Goal: Task Accomplishment & Management: Use online tool/utility

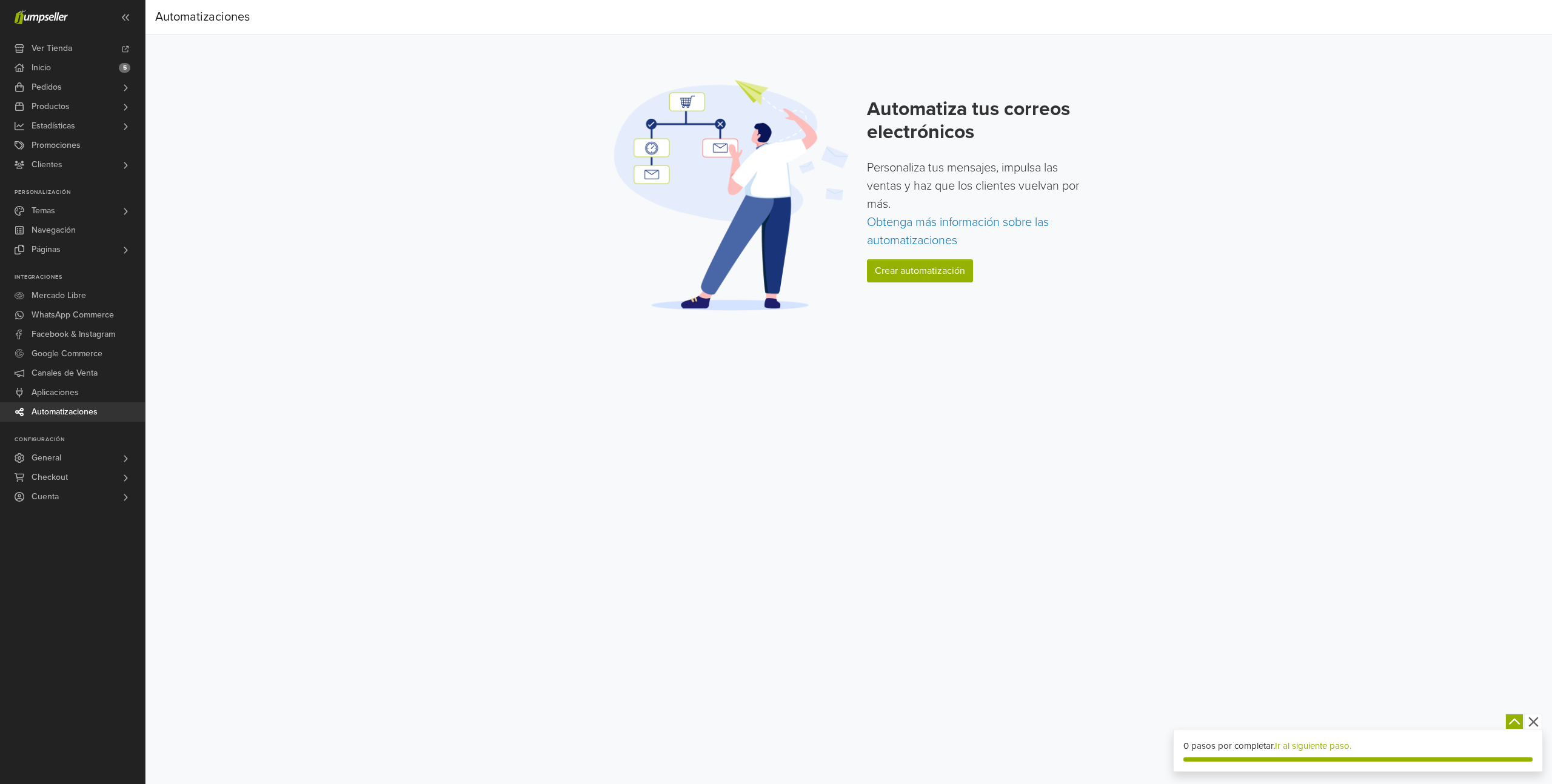
click at [1532, 721] on icon "button" at bounding box center [1533, 722] width 10 height 10
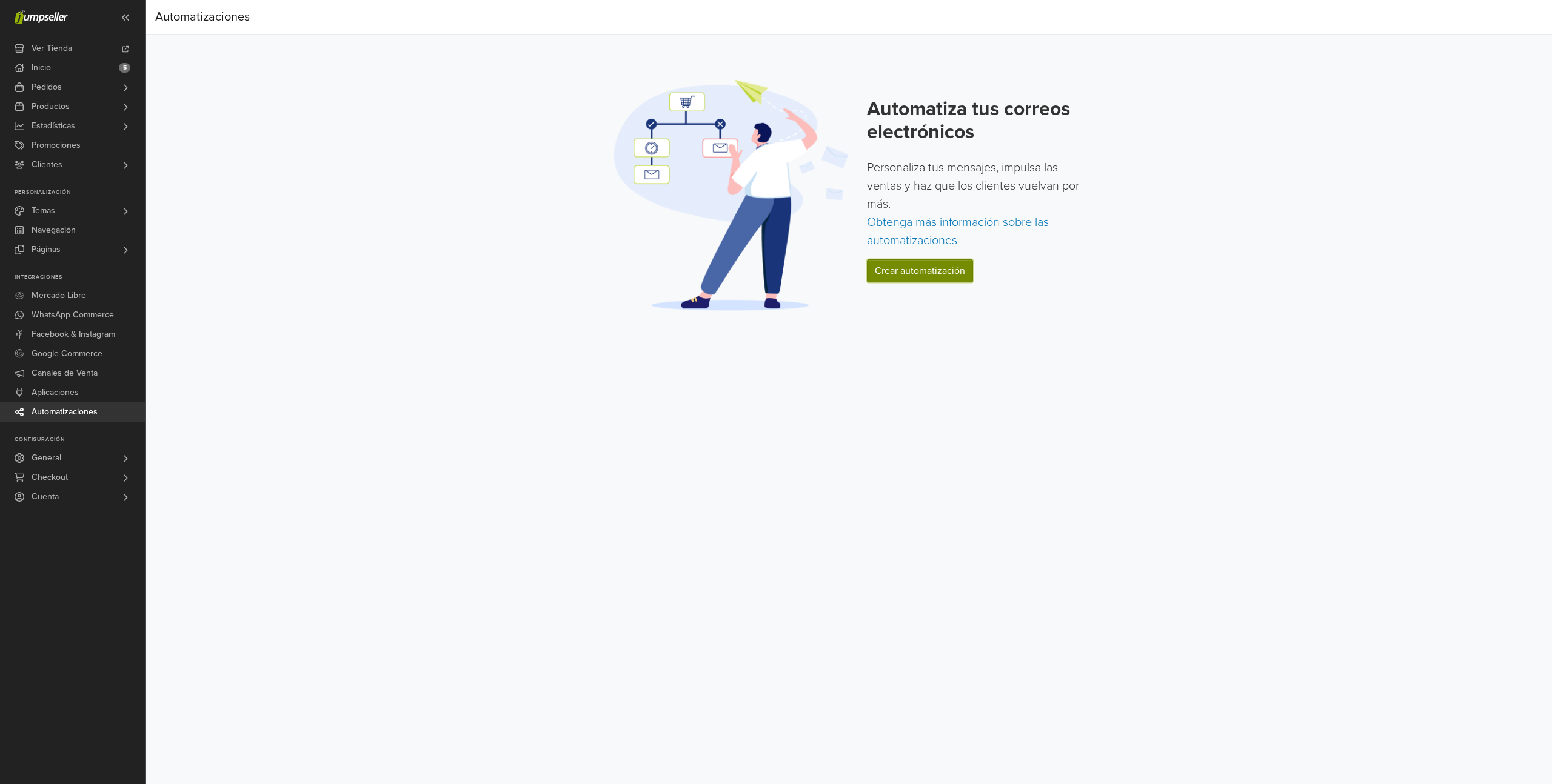
click at [901, 269] on link "Crear automatización" at bounding box center [920, 271] width 106 height 23
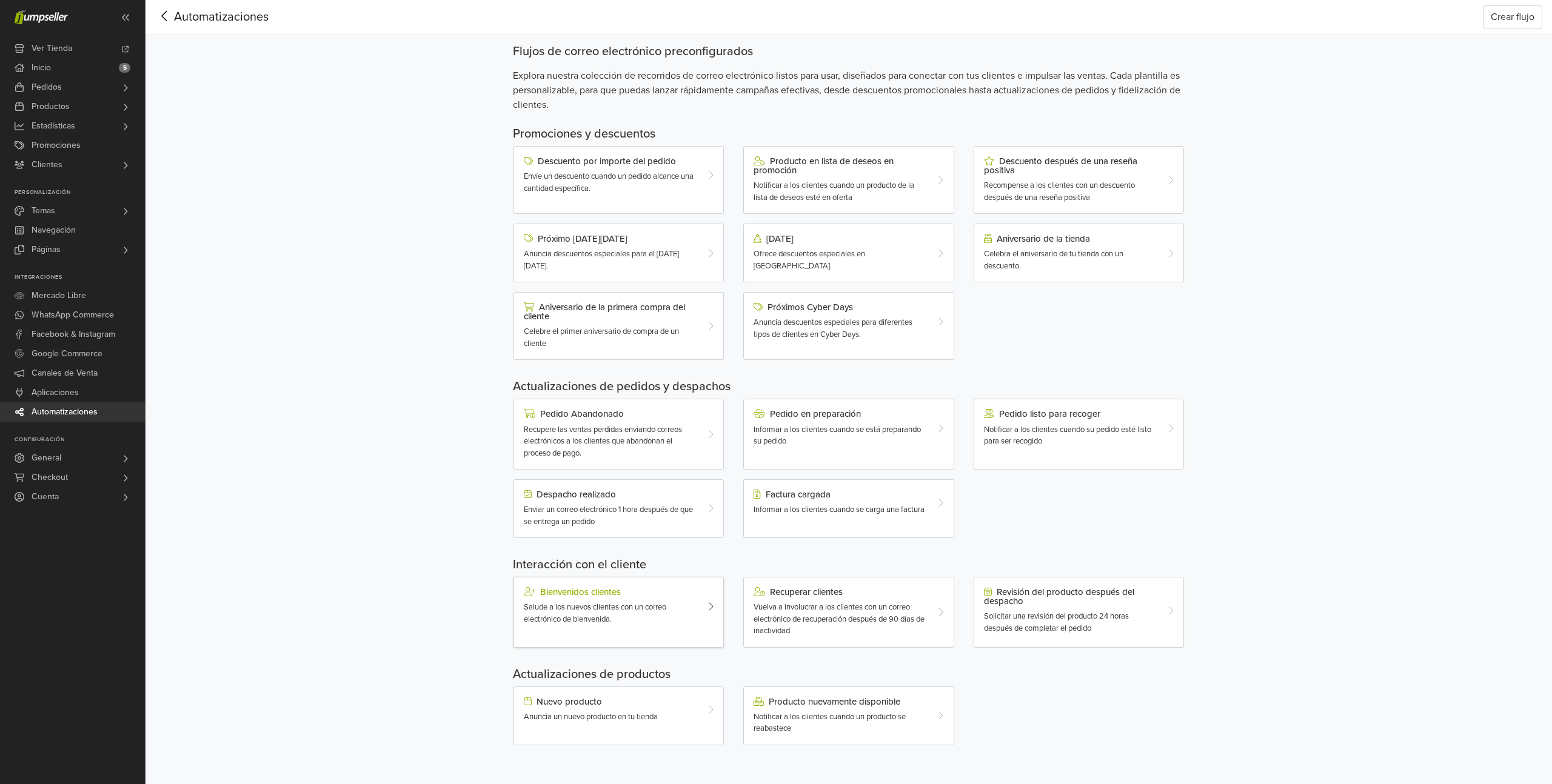
click at [648, 614] on div "Salude a los nuevos clientes con un correo electrónico de bienvenida." at bounding box center [610, 613] width 173 height 23
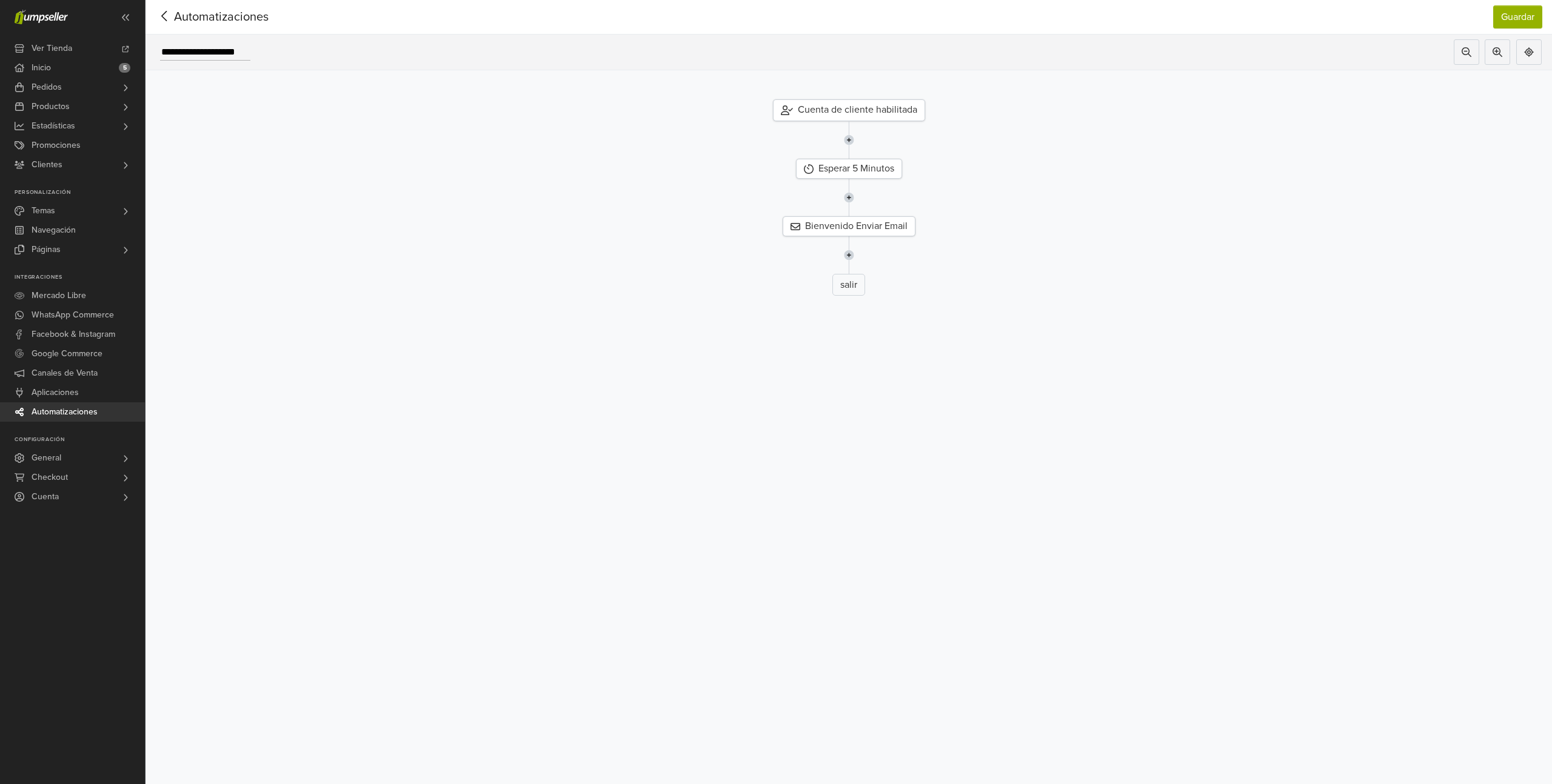
click at [856, 108] on div "Cuenta de cliente habilitada" at bounding box center [848, 110] width 152 height 22
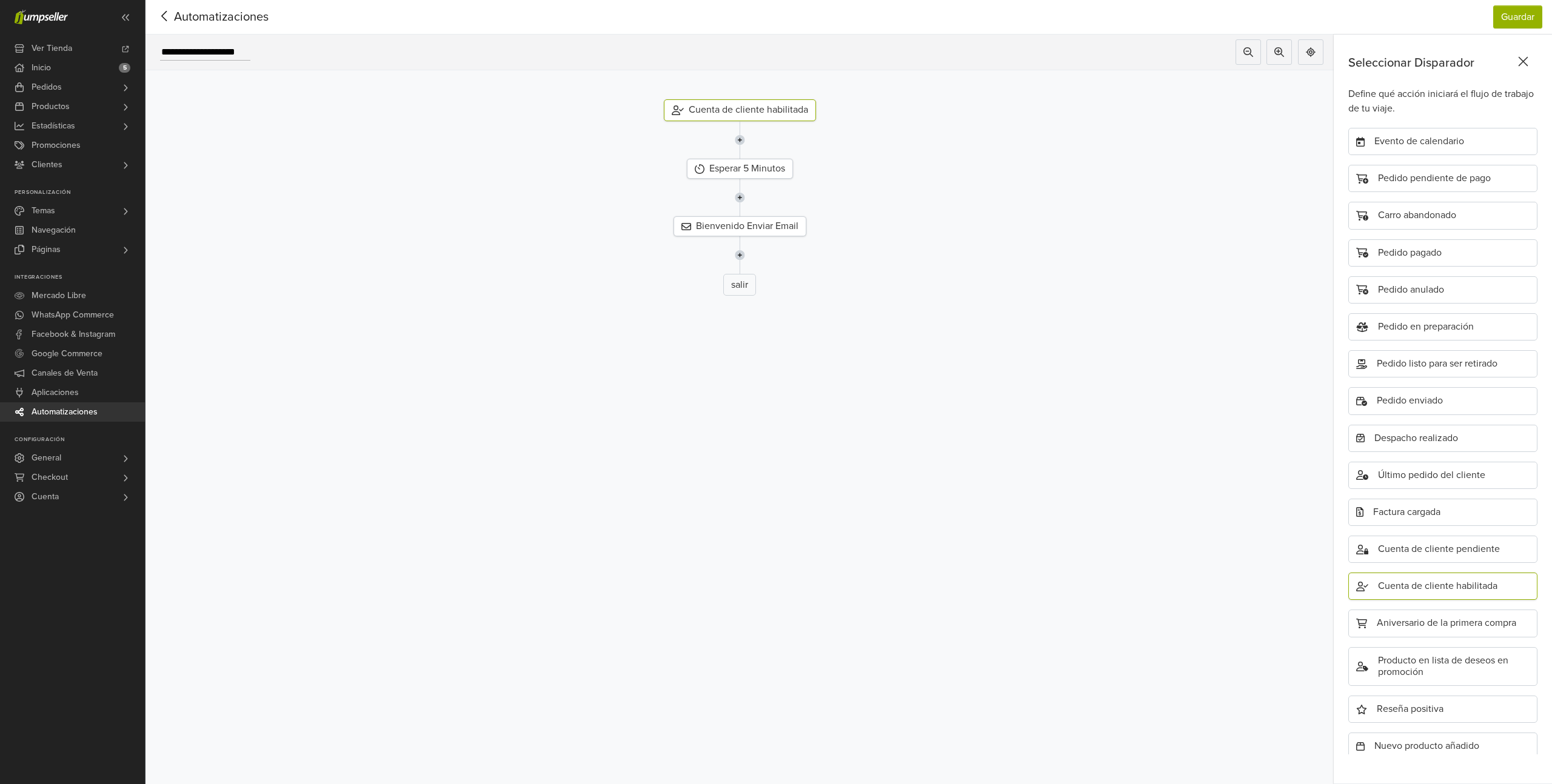
scroll to position [52, 0]
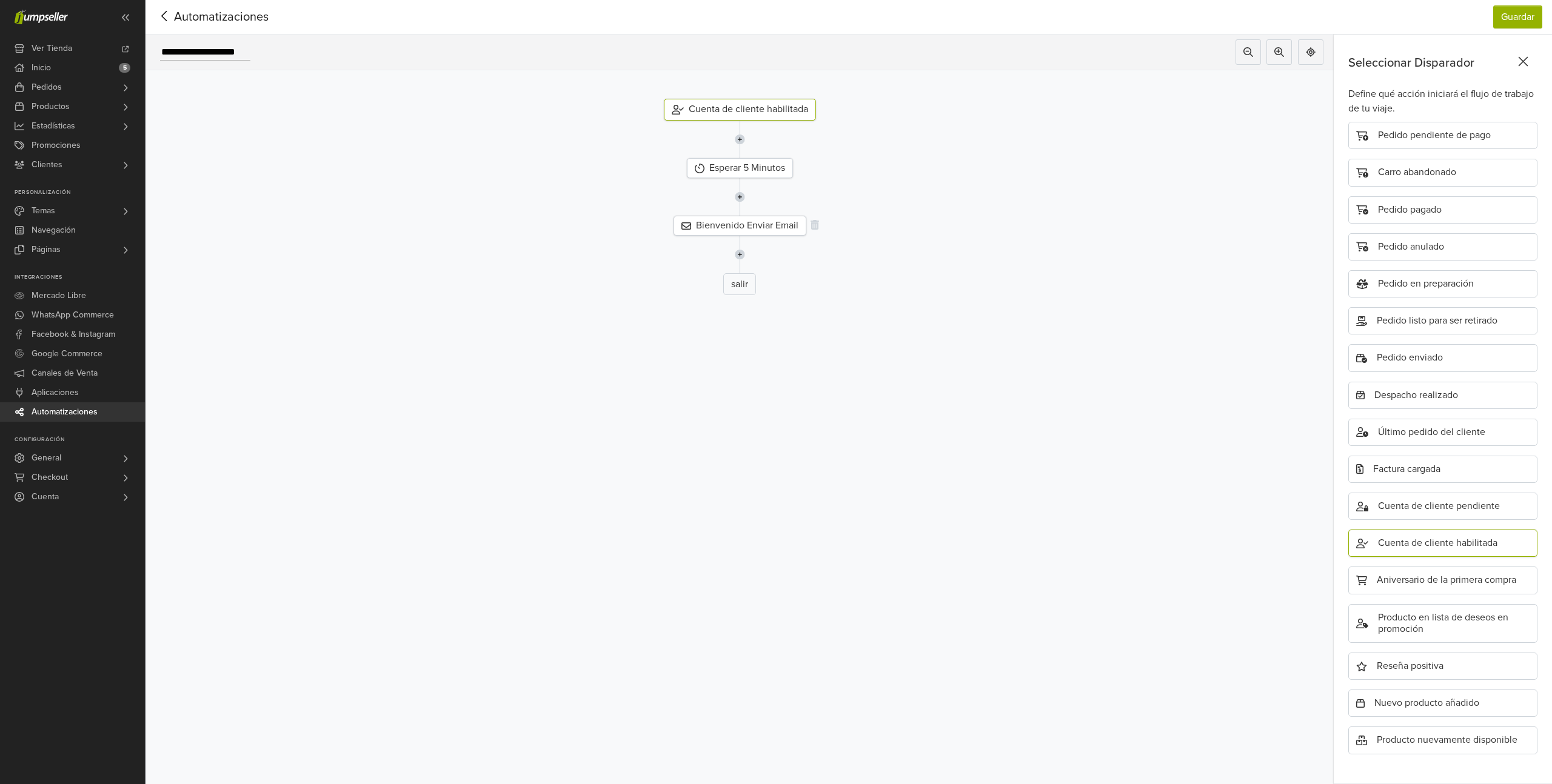
click at [739, 222] on div "Bienvenido Enviar Email" at bounding box center [740, 226] width 133 height 20
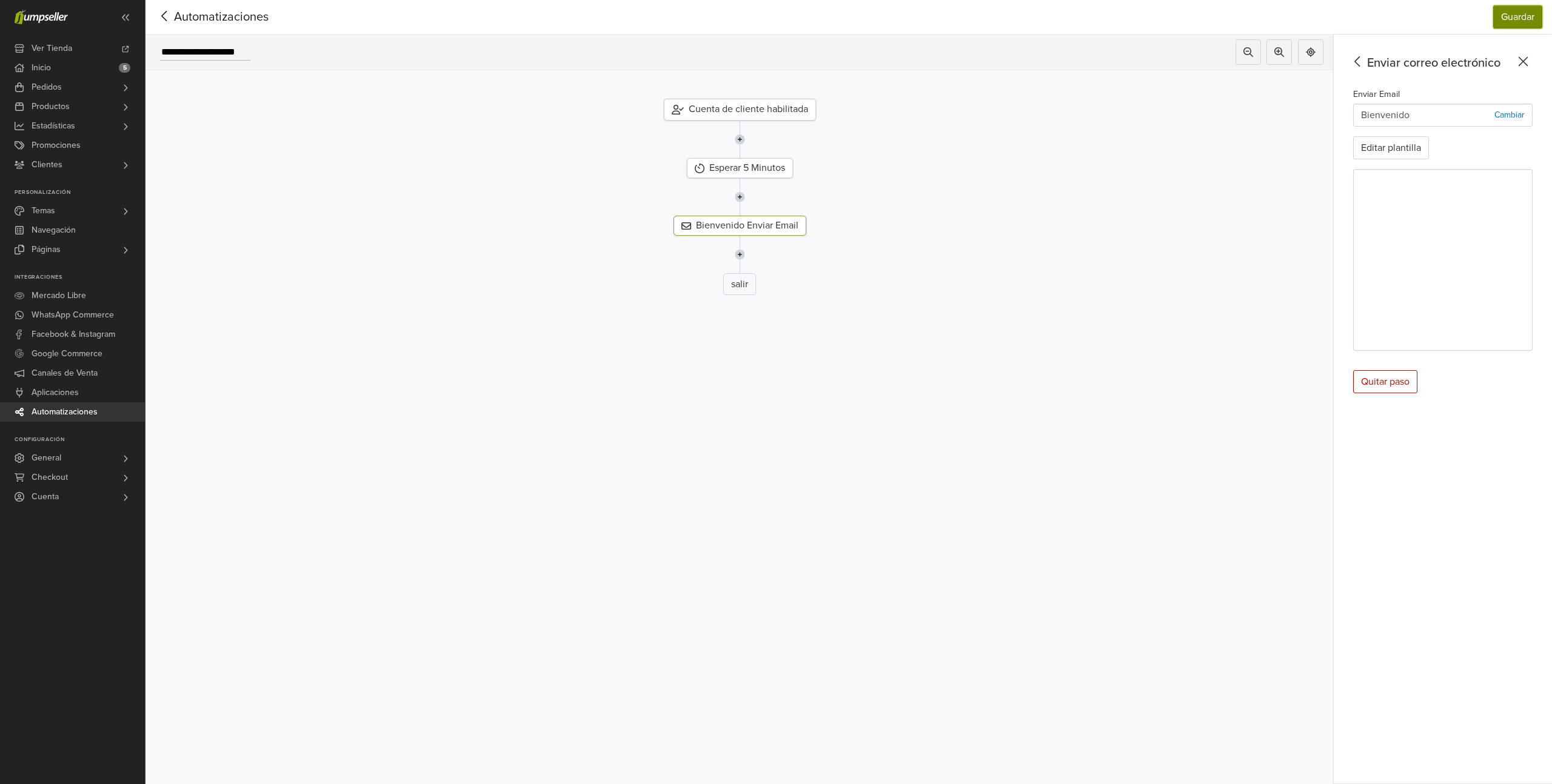
click at [1509, 26] on button "Guardar" at bounding box center [1517, 17] width 49 height 23
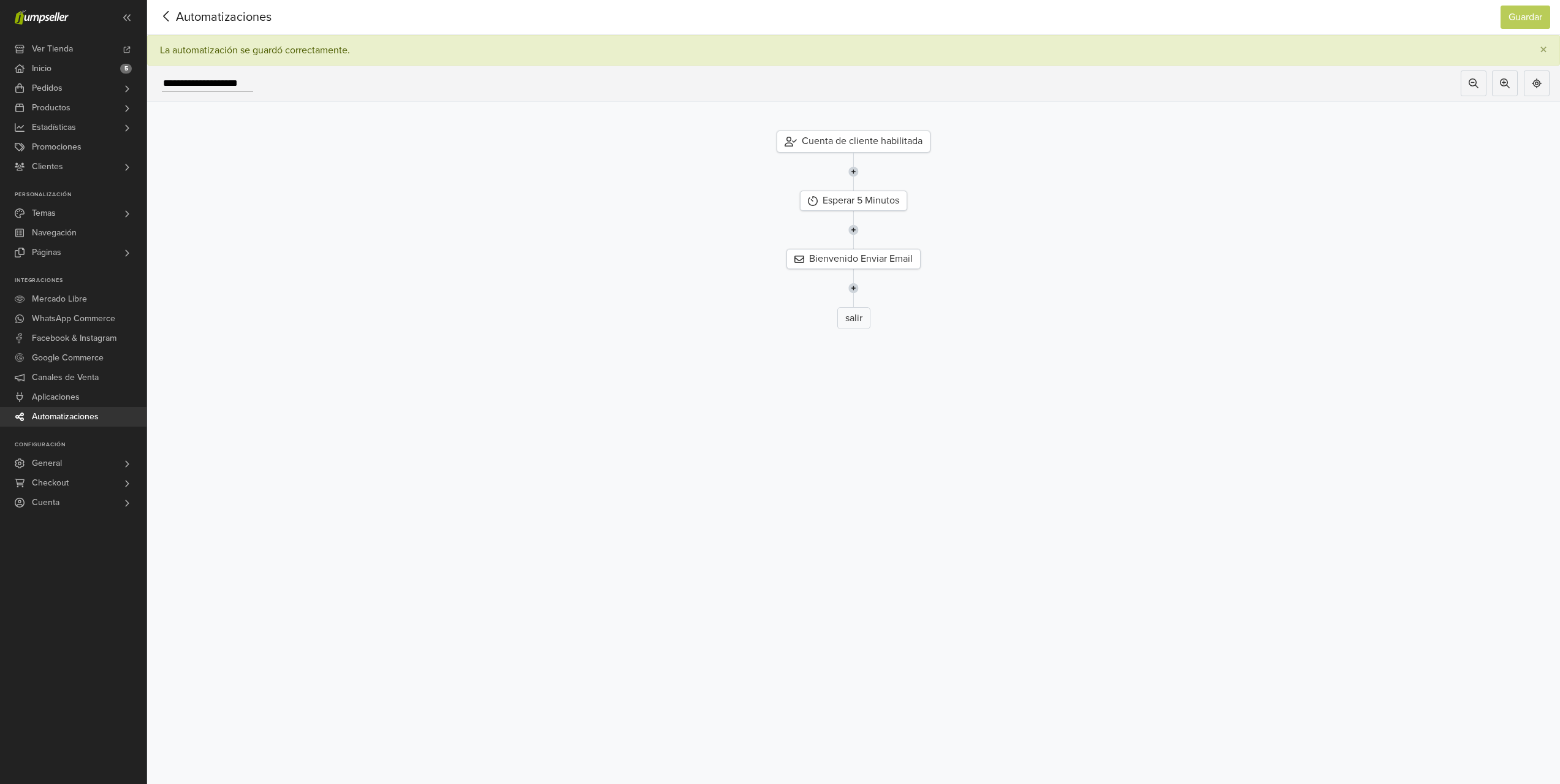
click at [174, 14] on icon at bounding box center [166, 16] width 19 height 15
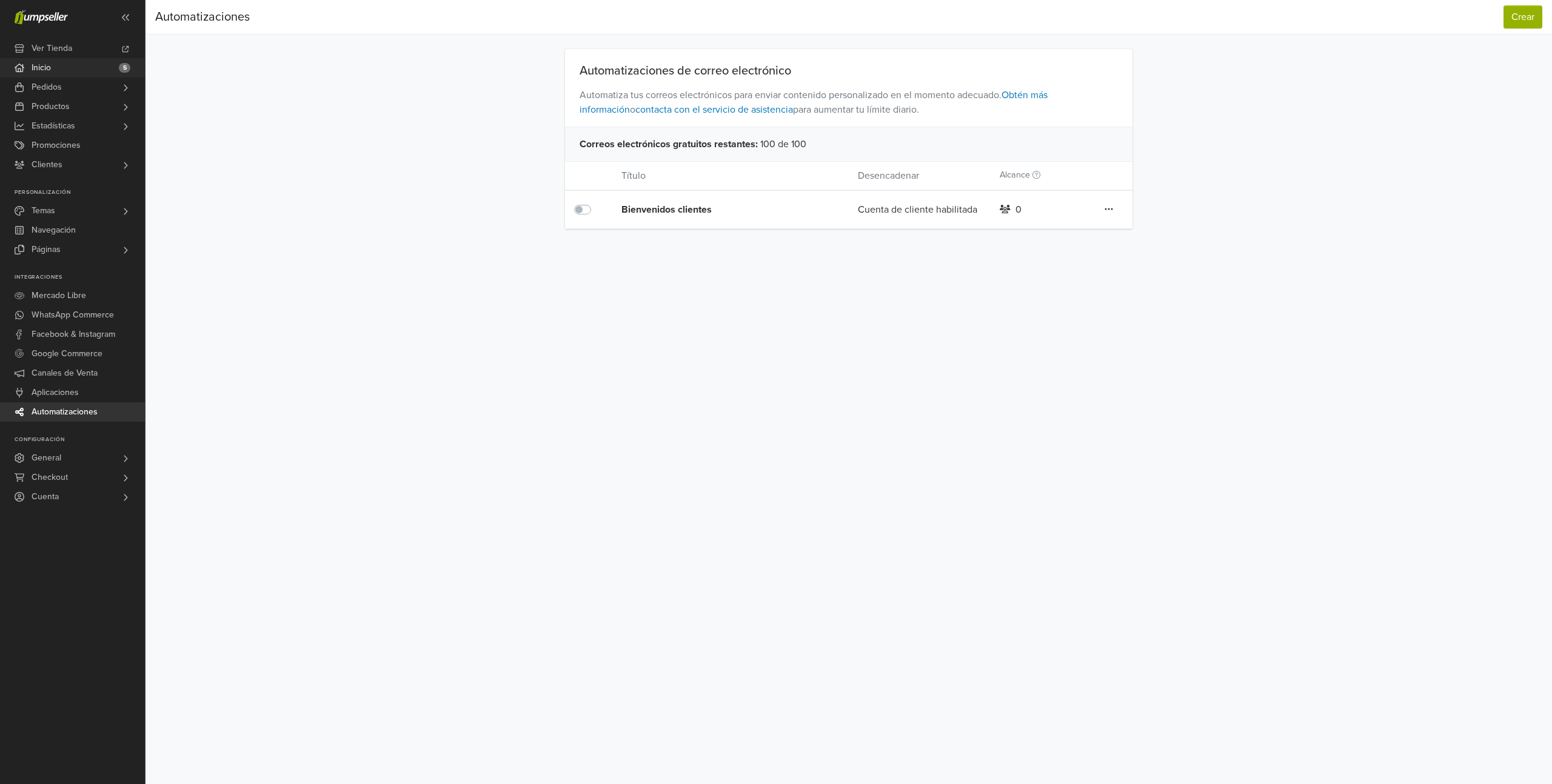
click at [47, 66] on span "Inicio" at bounding box center [41, 67] width 19 height 19
